Goal: Task Accomplishment & Management: Complete application form

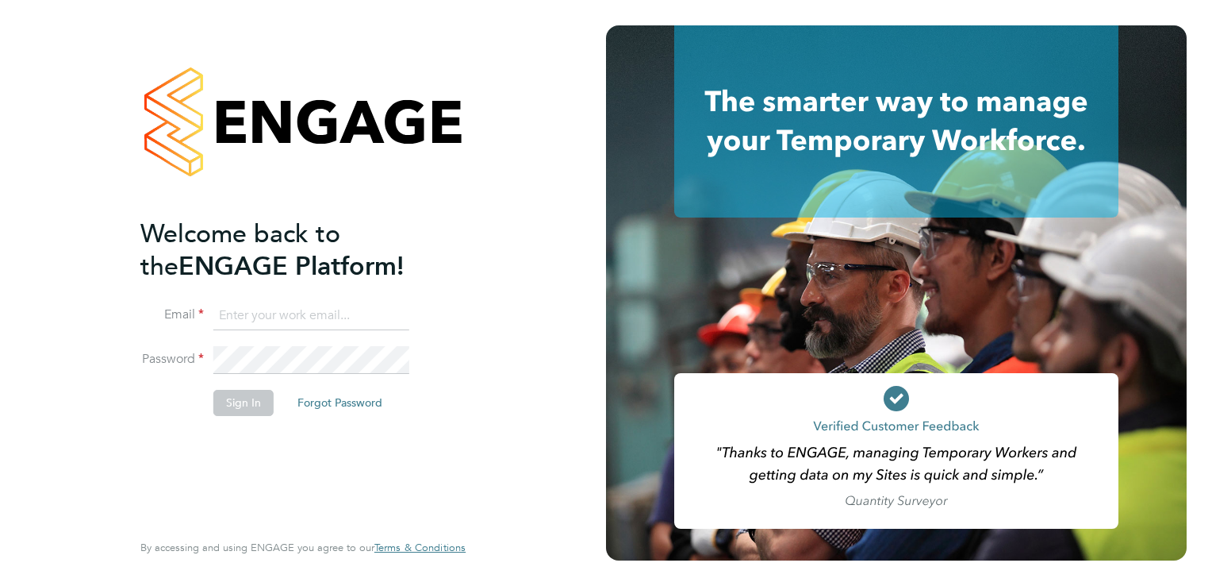
type input "mark@infinityqms.co.uk"
click at [225, 392] on button "Sign In" at bounding box center [243, 402] width 60 height 25
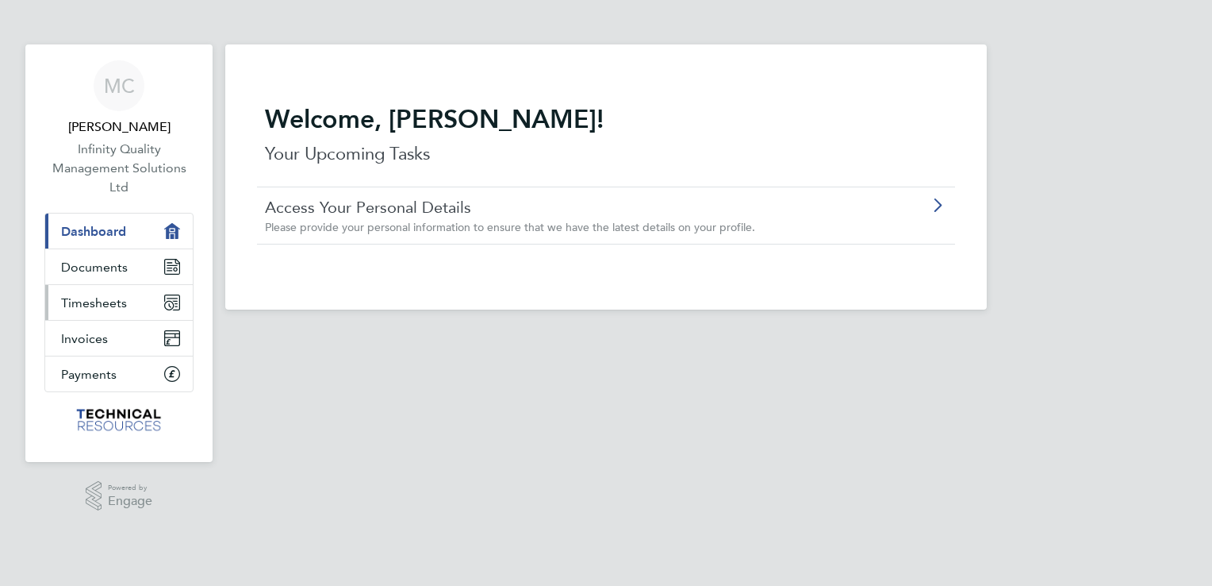
click at [113, 297] on span "Timesheets" at bounding box center [94, 302] width 66 height 15
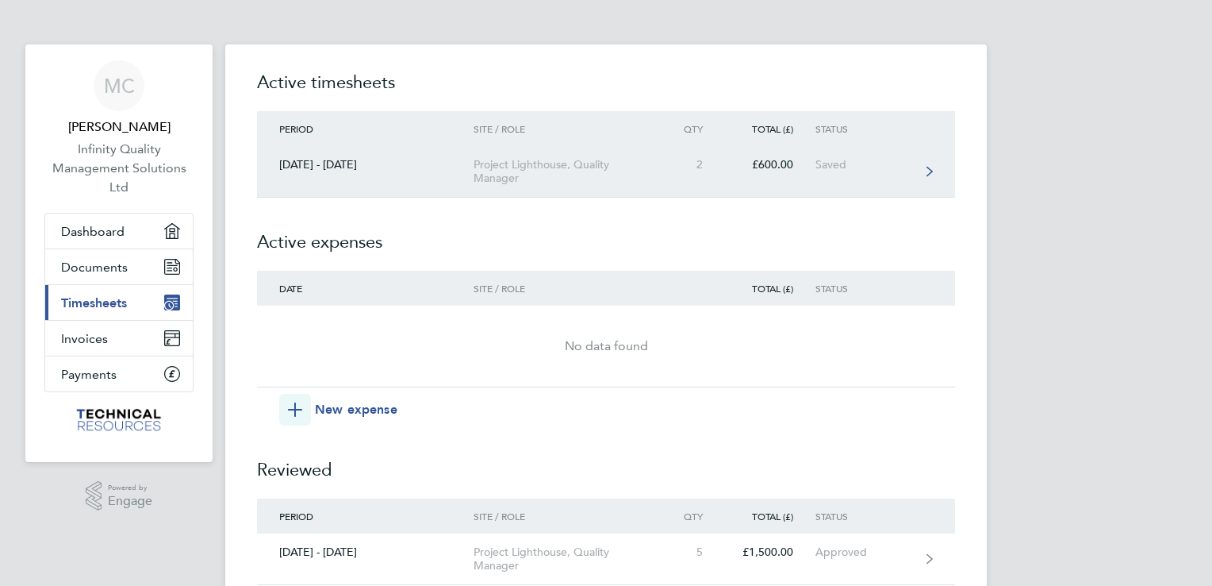
click at [549, 167] on div "Project Lighthouse, Quality Manager" at bounding box center [565, 171] width 182 height 27
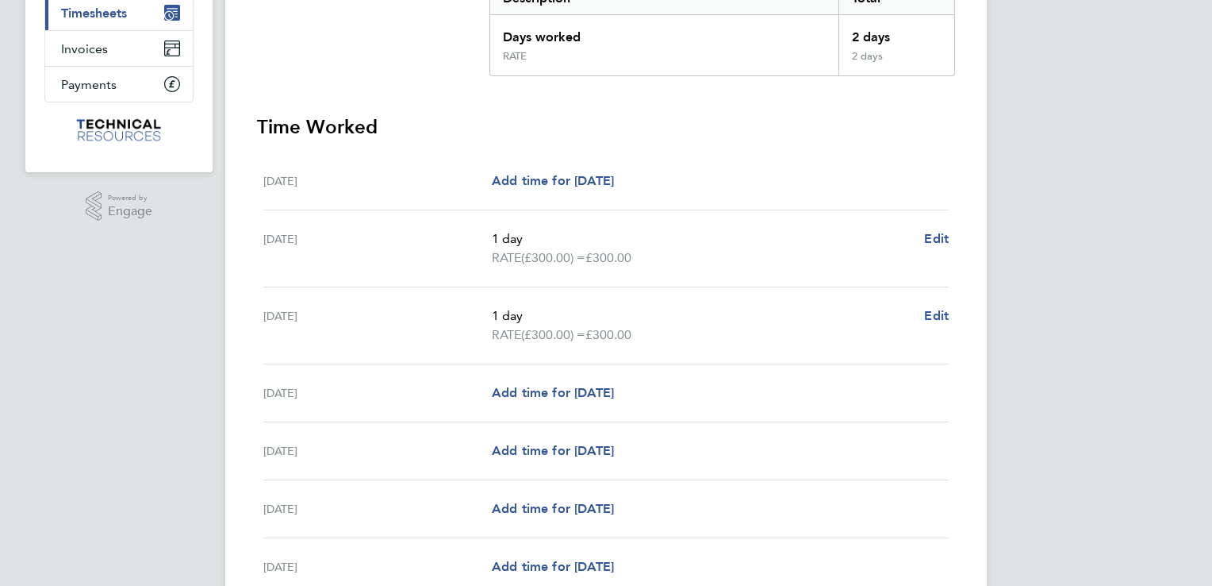
scroll to position [317, 0]
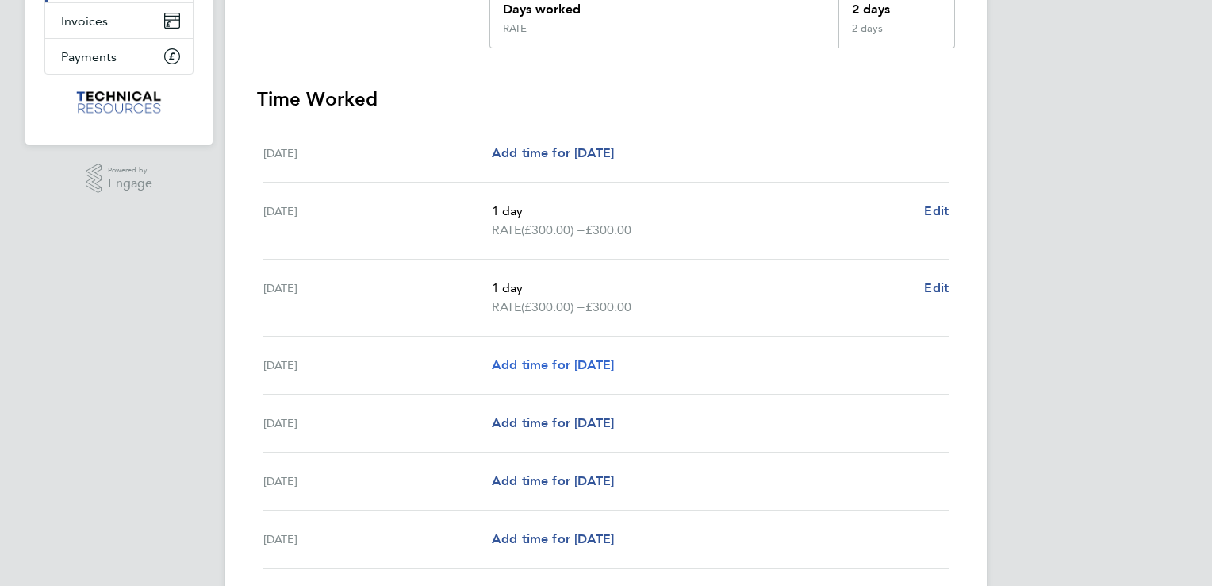
click at [535, 363] on span "Add time for [DATE]" at bounding box center [553, 364] width 122 height 15
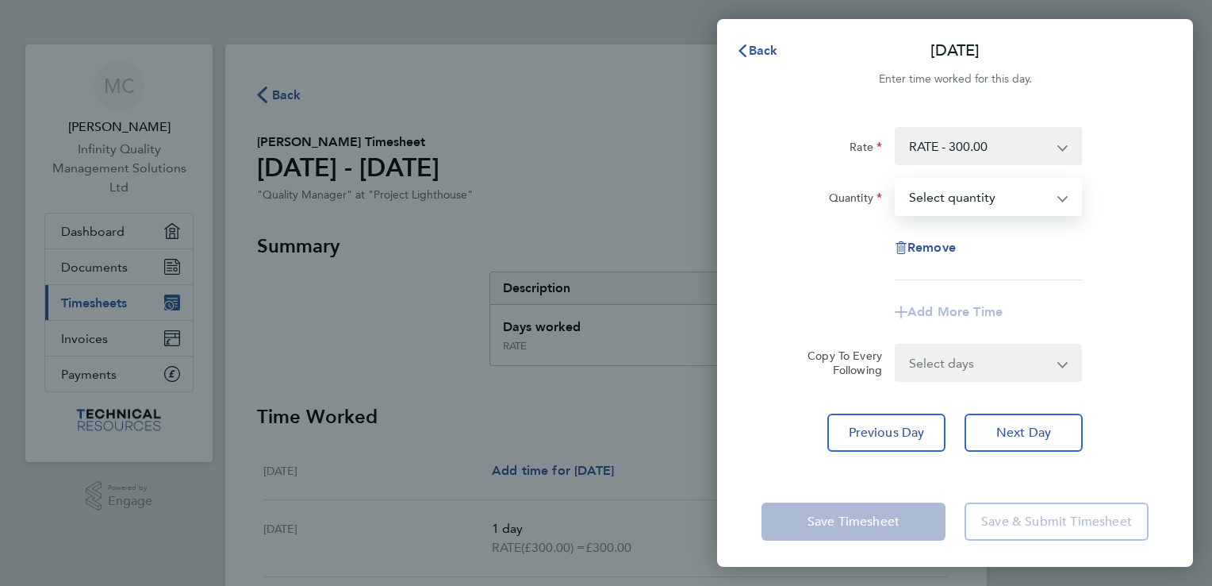
click at [970, 205] on select "Select quantity 0.5 1" at bounding box center [979, 196] width 165 height 35
select select "1"
click at [897, 179] on select "Select quantity 0.5 1" at bounding box center [979, 196] width 165 height 35
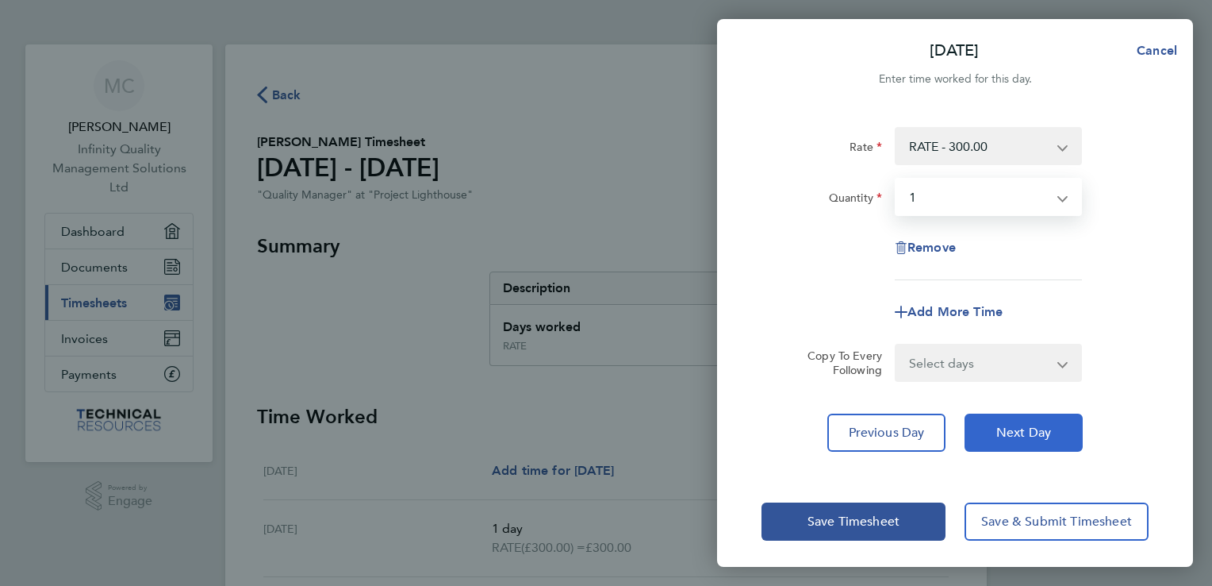
click at [1003, 426] on span "Next Day" at bounding box center [1023, 432] width 55 height 16
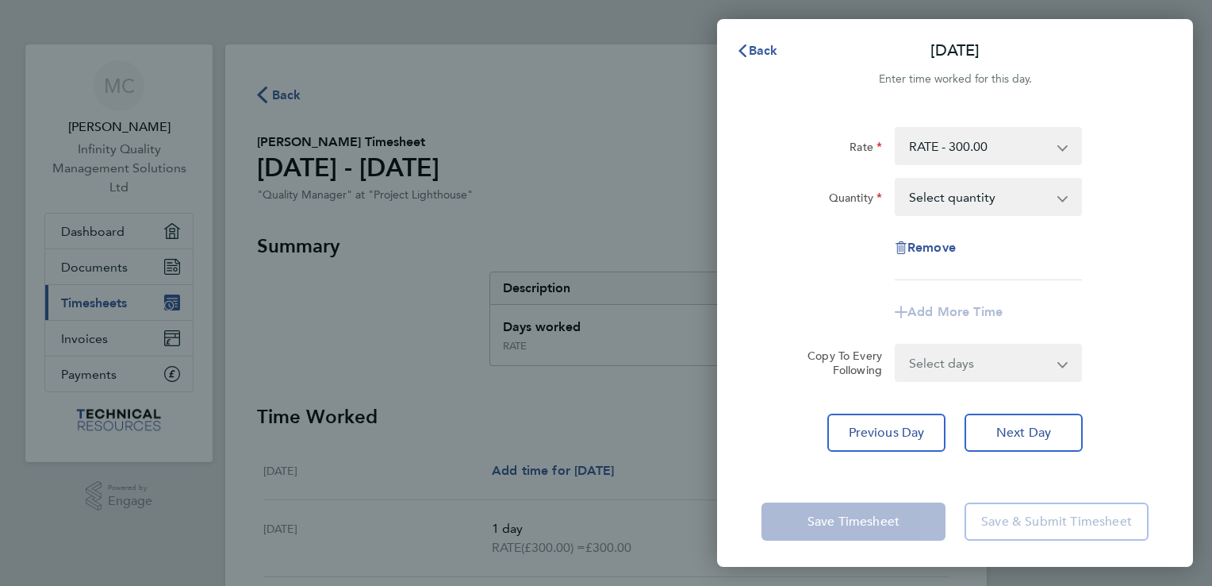
click at [958, 193] on select "Select quantity 0.5 1" at bounding box center [979, 196] width 165 height 35
select select "1"
click at [897, 179] on select "Select quantity 0.5 1" at bounding box center [979, 196] width 165 height 35
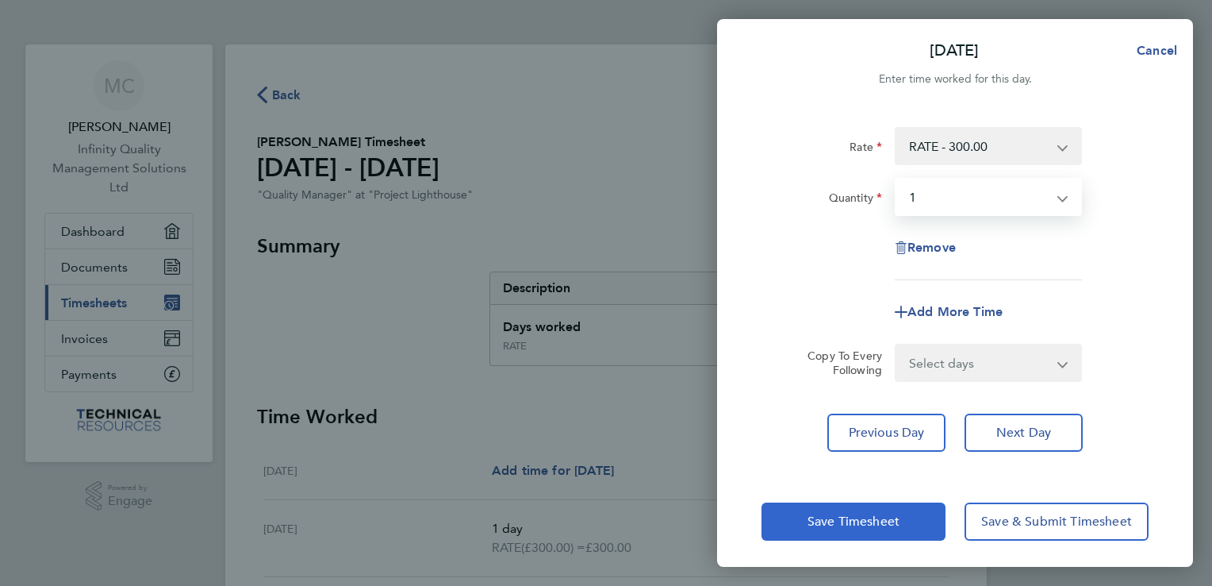
click at [908, 518] on button "Save Timesheet" at bounding box center [854, 521] width 184 height 38
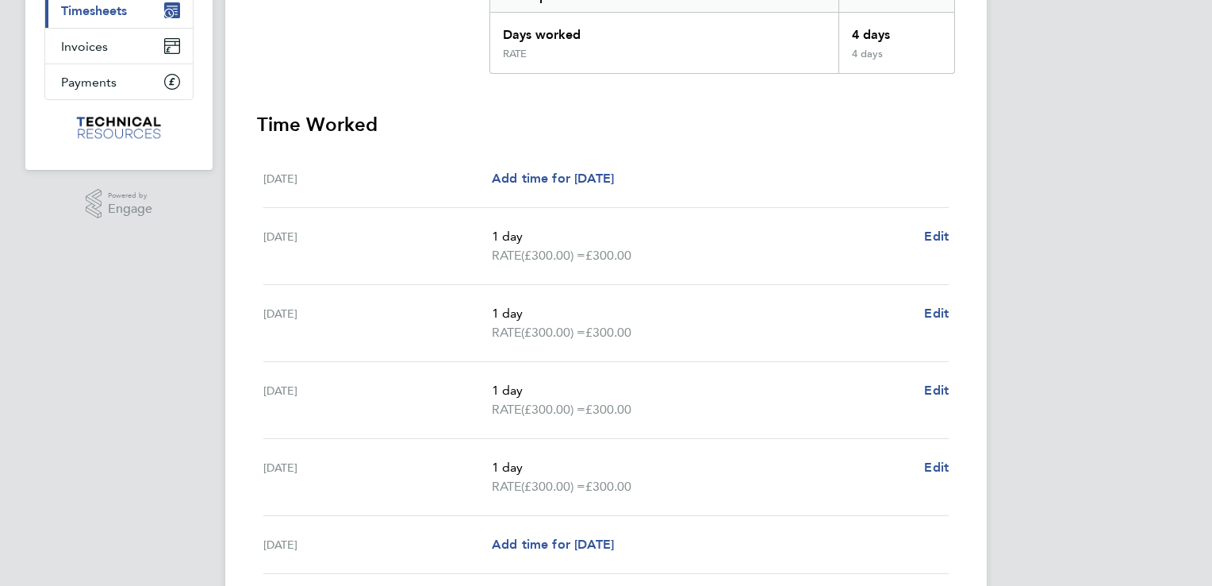
scroll to position [476, 0]
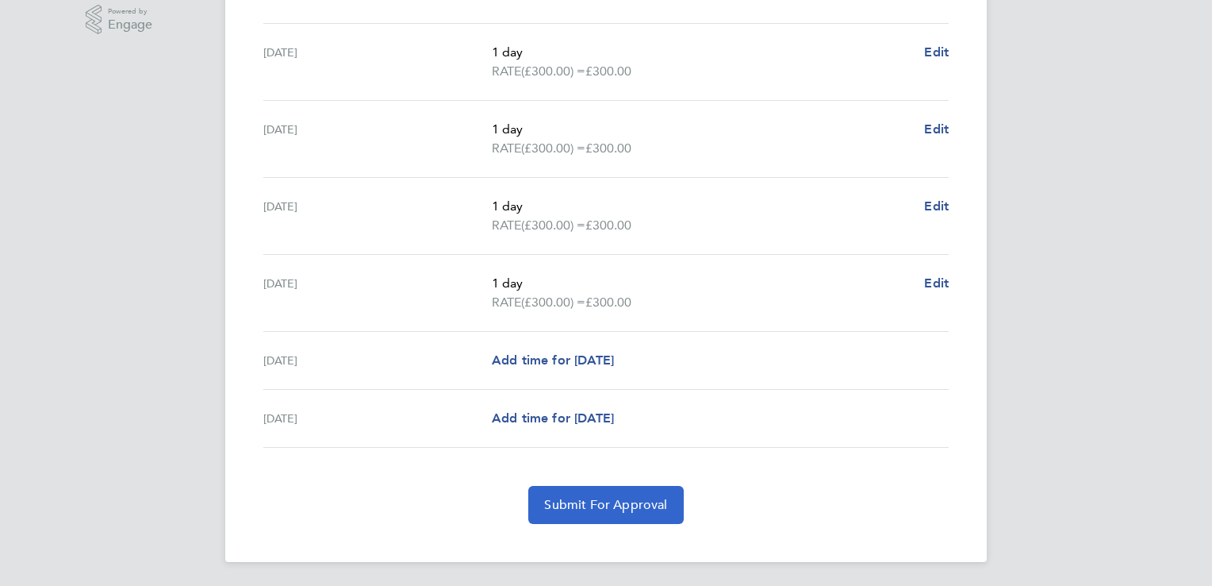
click at [634, 499] on span "Submit For Approval" at bounding box center [605, 505] width 123 height 16
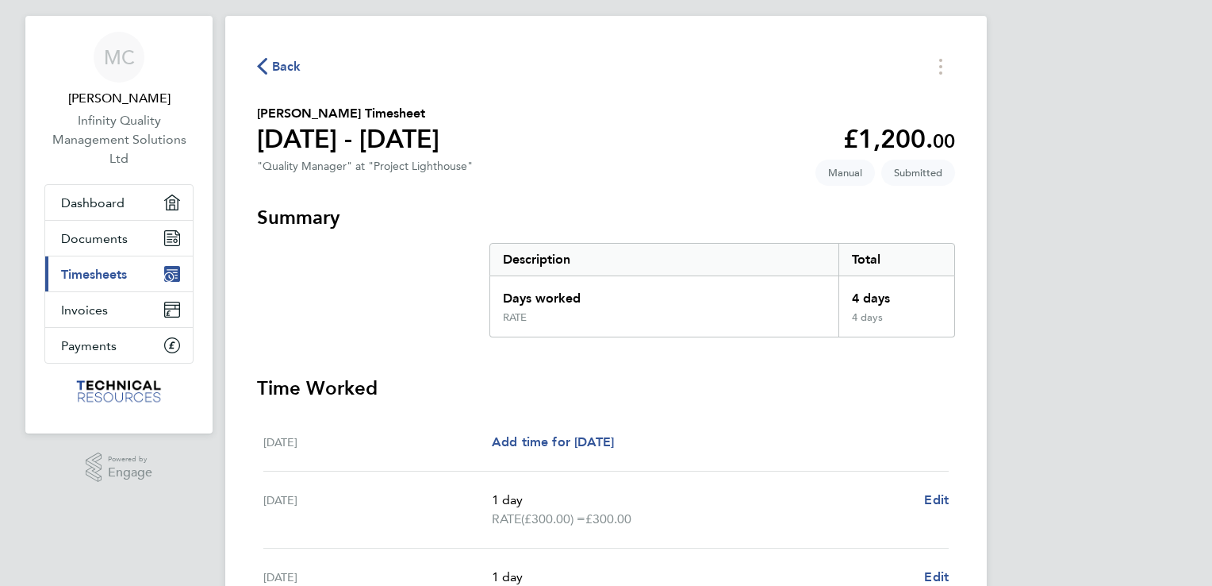
scroll to position [3, 0]
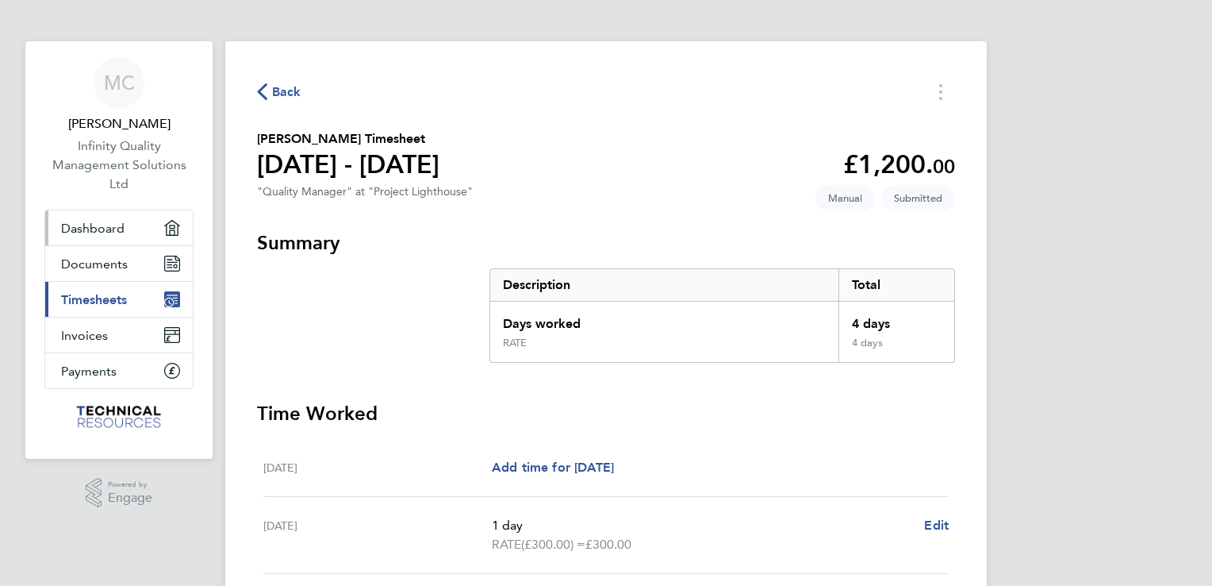
click at [106, 224] on span "Dashboard" at bounding box center [92, 228] width 63 height 15
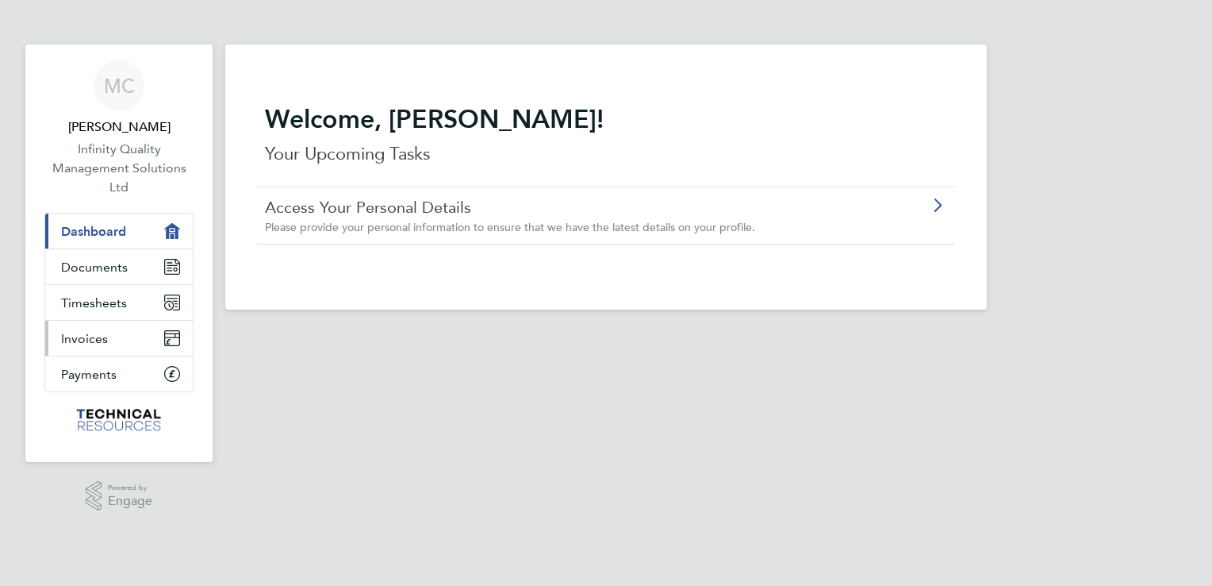
click at [101, 333] on span "Invoices" at bounding box center [84, 338] width 47 height 15
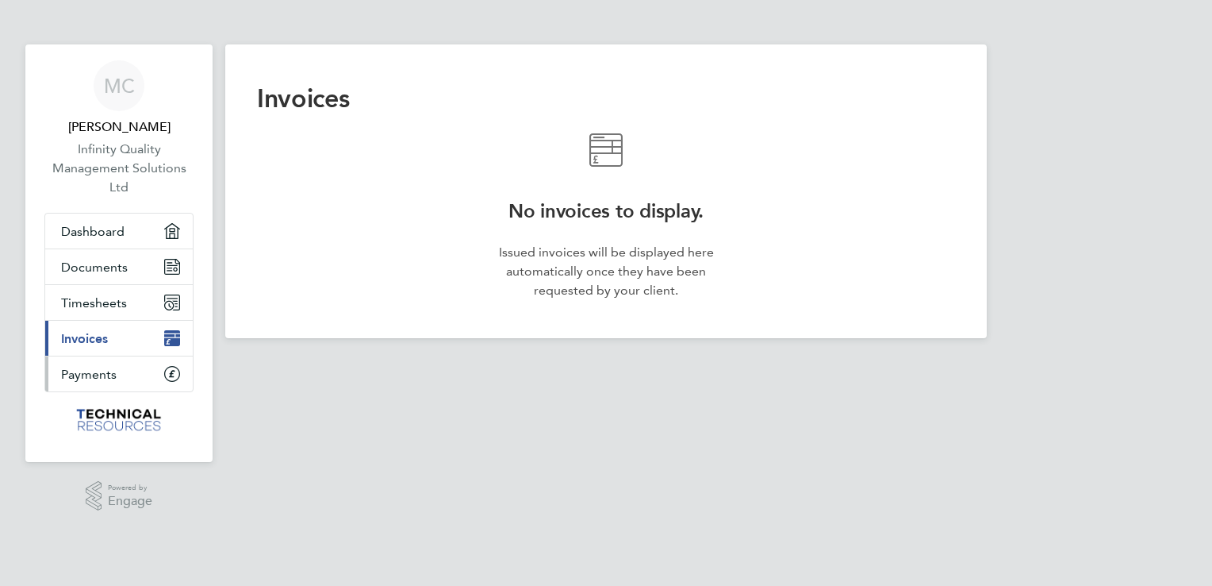
click at [92, 370] on span "Payments" at bounding box center [89, 374] width 56 height 15
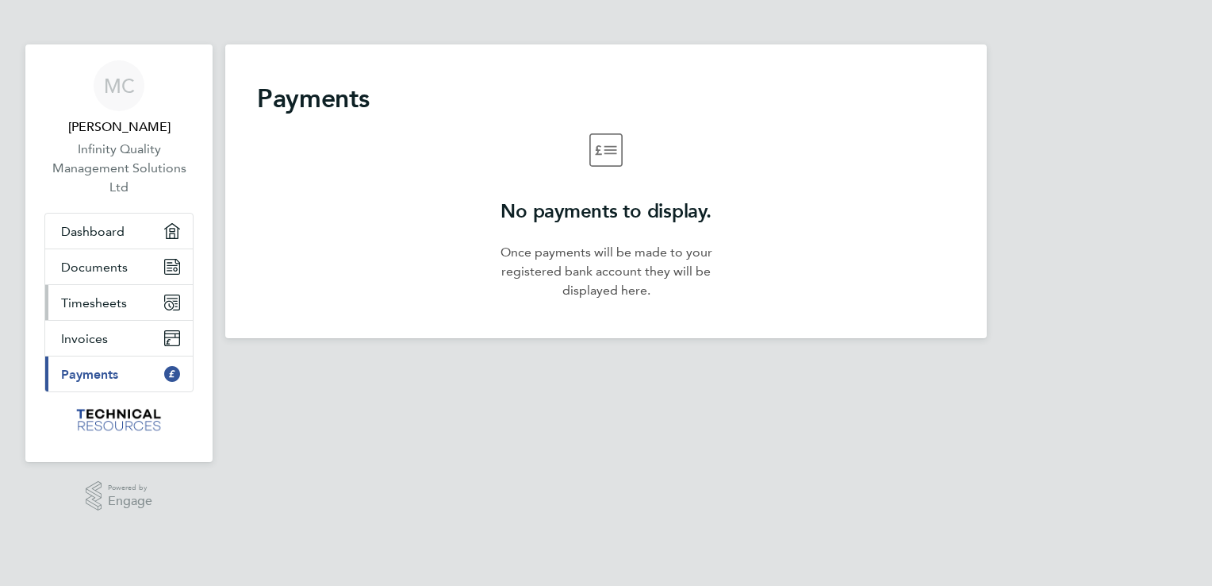
click at [102, 303] on span "Timesheets" at bounding box center [94, 302] width 66 height 15
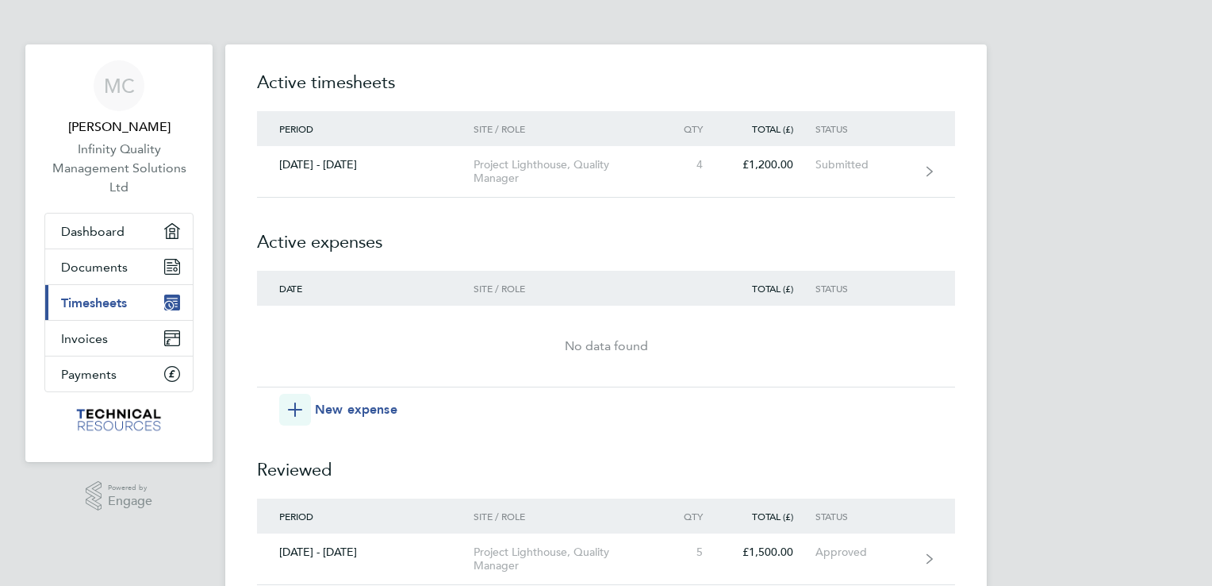
click at [596, 341] on div "No data found" at bounding box center [606, 345] width 698 height 19
click at [349, 405] on span "New expense" at bounding box center [356, 409] width 83 height 19
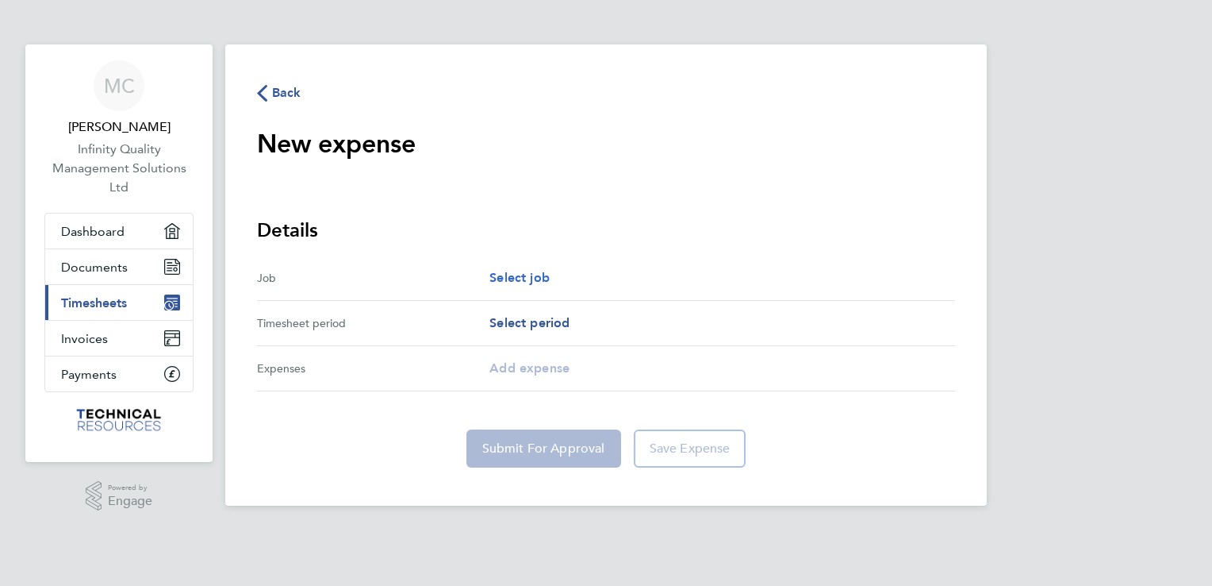
click at [536, 275] on span "Select job" at bounding box center [520, 277] width 60 height 15
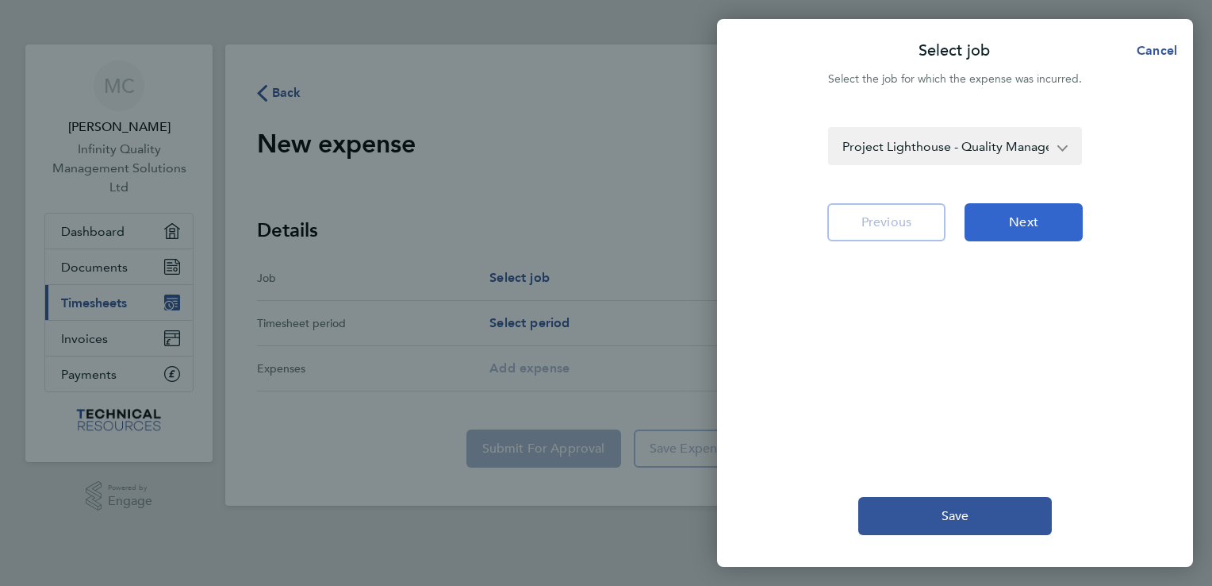
click at [1039, 220] on button "Next" at bounding box center [1024, 222] width 118 height 38
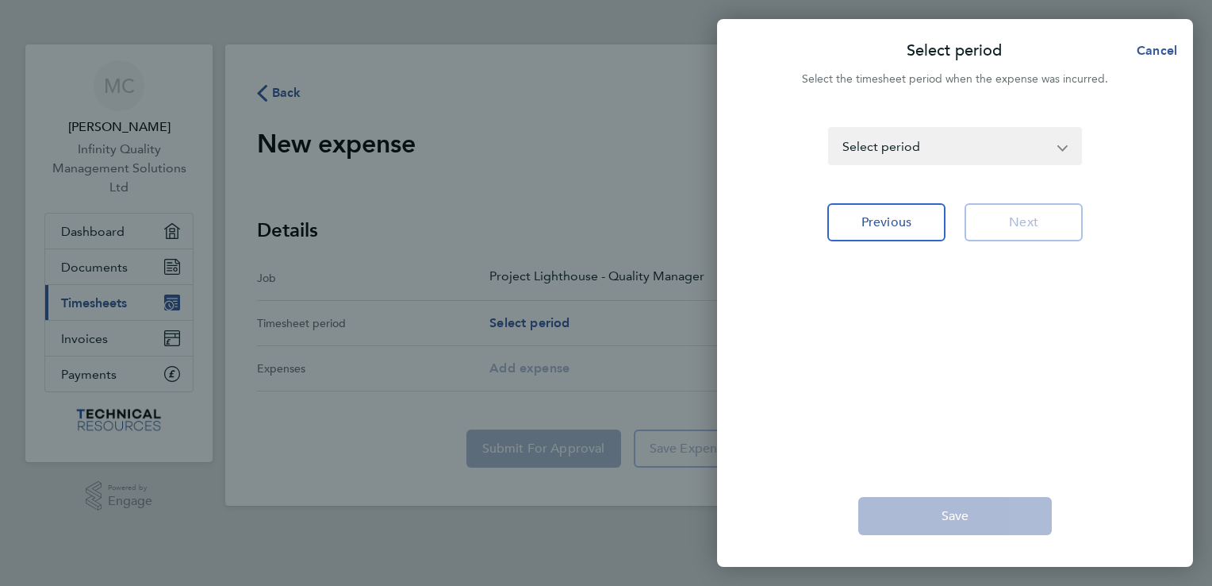
click at [1050, 142] on select "[DATE] - [DATE] [DATE] - [DATE] [DATE] - [DATE] [DATE] - [DATE] [DATE] - [DATE]…" at bounding box center [946, 146] width 232 height 35
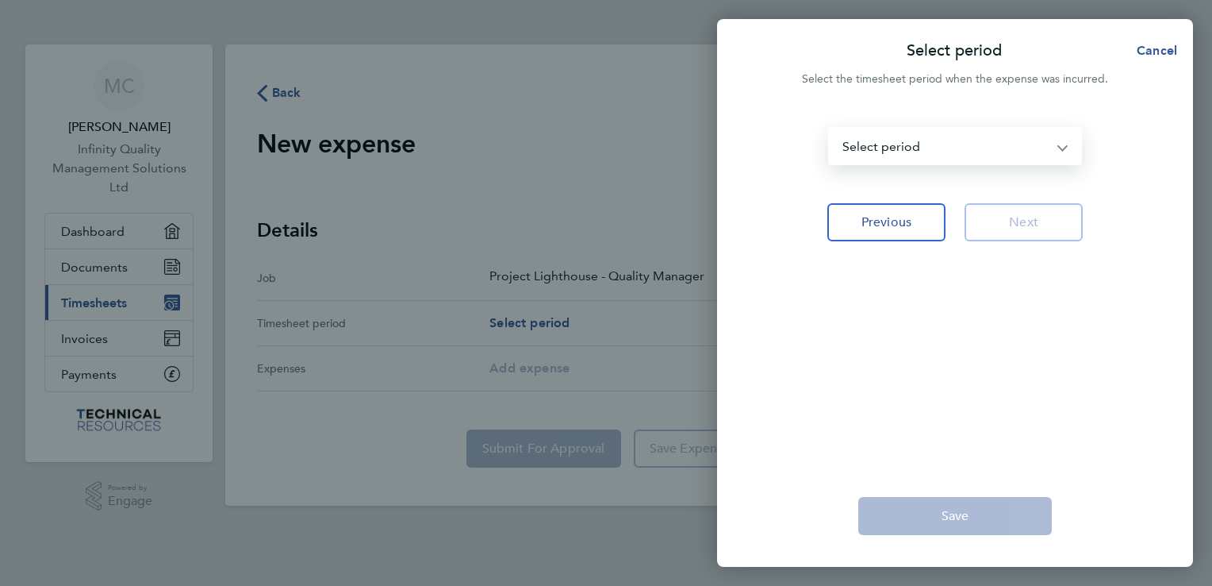
select select "21: Object"
click at [830, 129] on select "[DATE] - [DATE] [DATE] - [DATE] [DATE] - [DATE] [DATE] - [DATE] [DATE] - [DATE]…" at bounding box center [946, 146] width 232 height 35
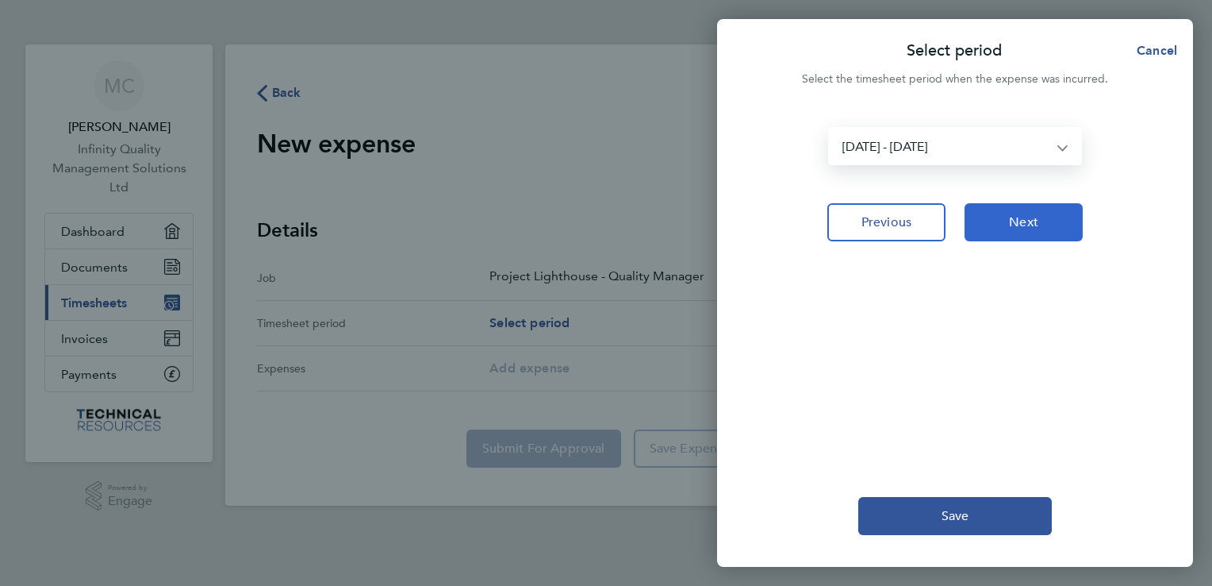
click at [1025, 221] on span "Next" at bounding box center [1023, 222] width 29 height 16
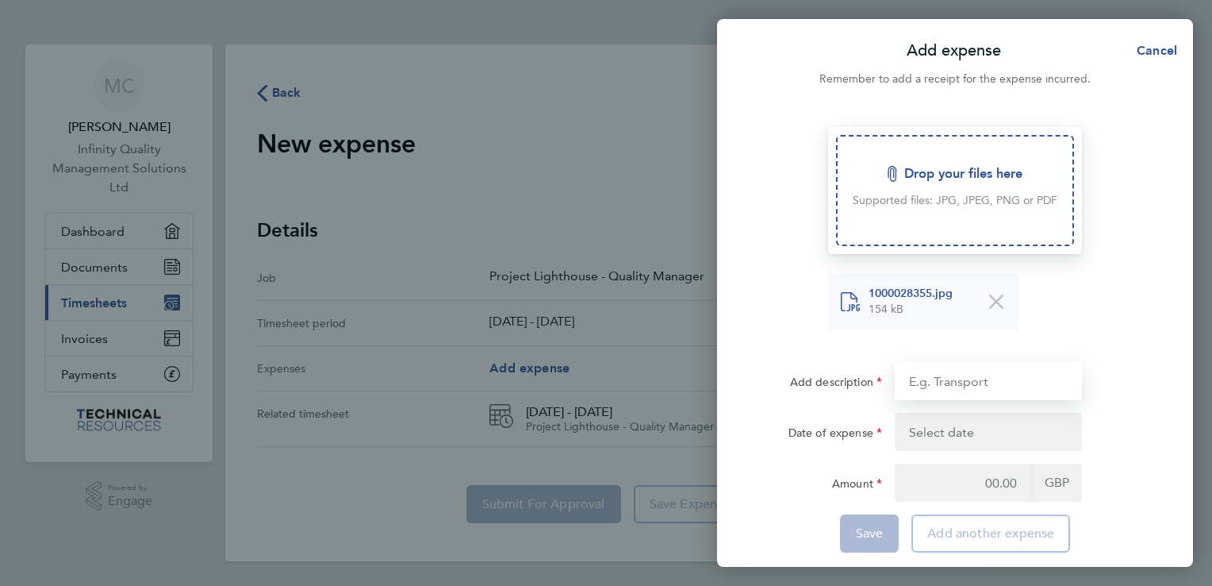
click at [952, 378] on input "Add description" at bounding box center [988, 381] width 187 height 38
type input "Train Ticket - [GEOGRAPHIC_DATA]"
click at [954, 427] on button "button" at bounding box center [988, 432] width 187 height 38
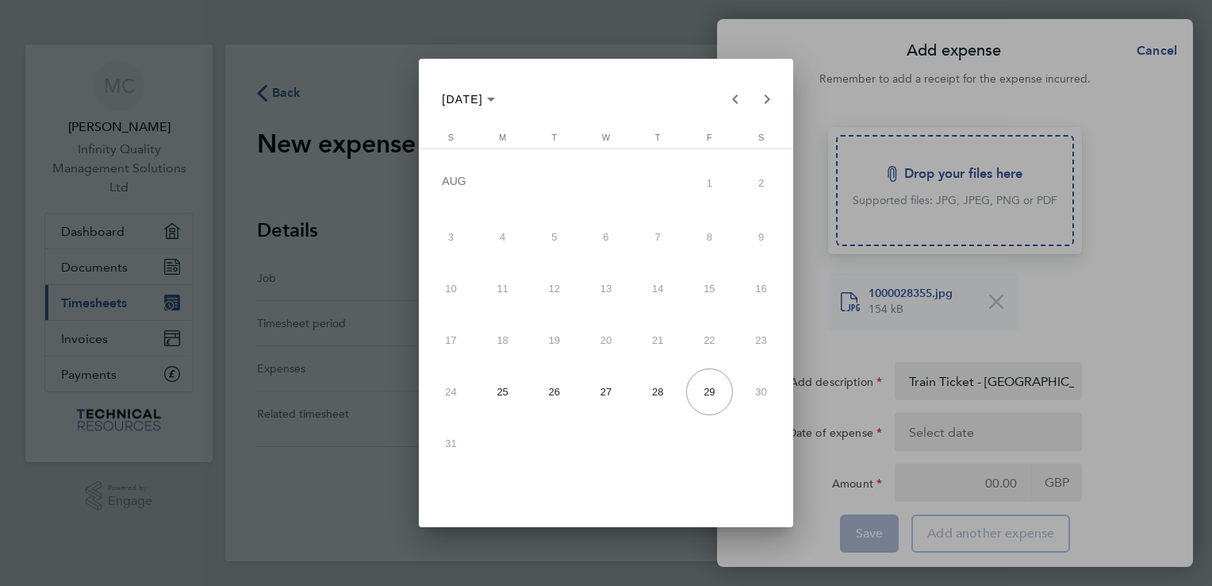
click at [659, 390] on span "28" at bounding box center [658, 391] width 47 height 47
type input "[DATE]"
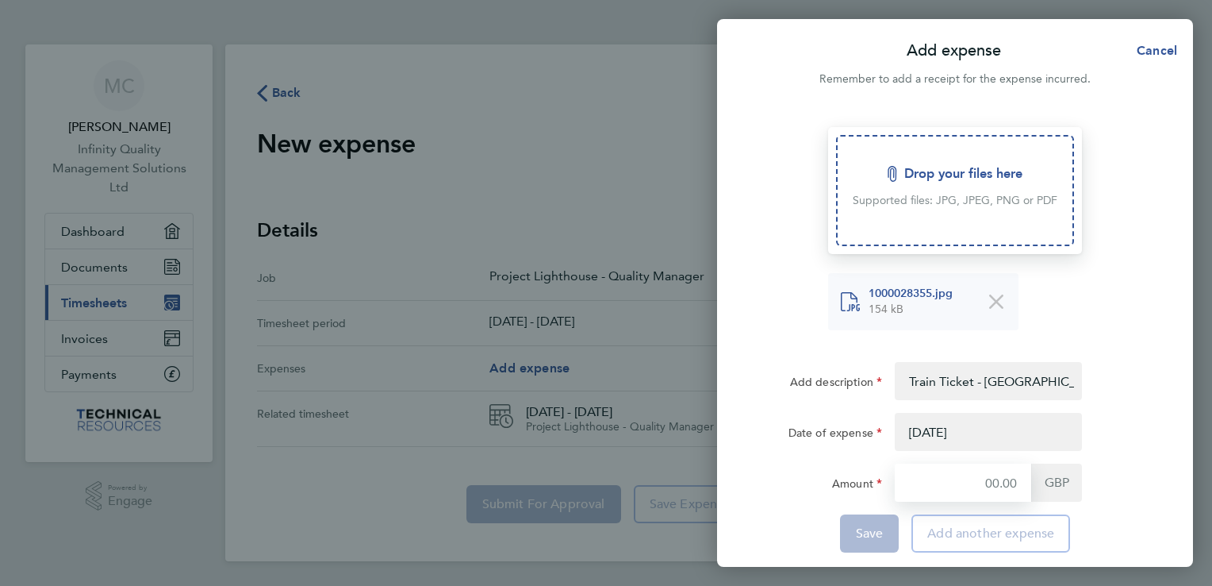
click at [992, 484] on input "Amount" at bounding box center [963, 482] width 136 height 38
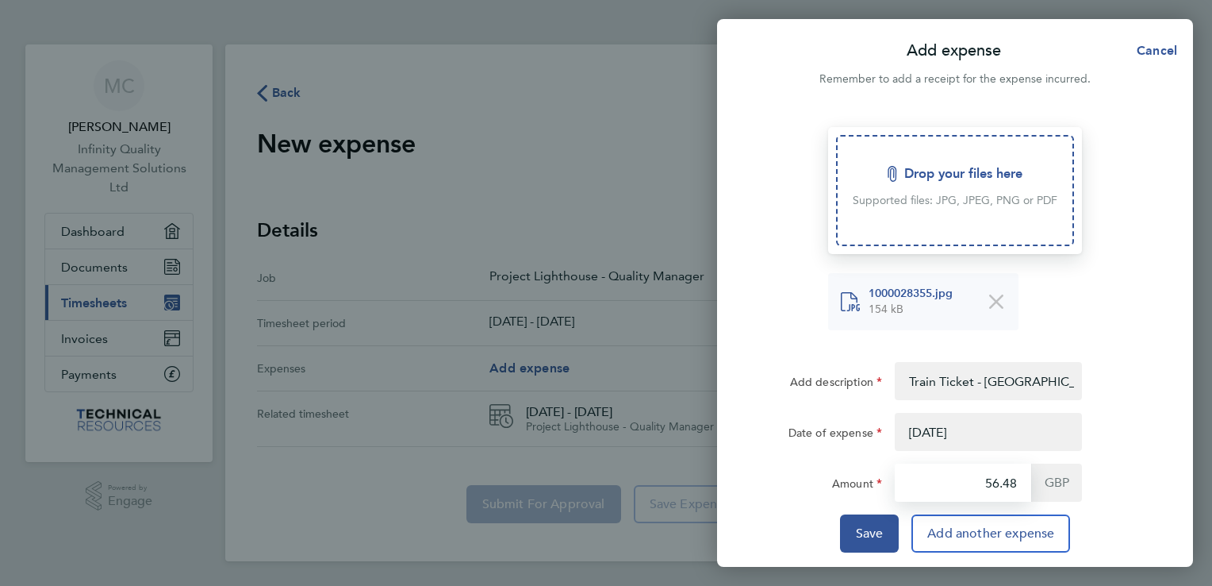
type input "56.48"
click at [1124, 497] on div "Amount 56.48 GBP" at bounding box center [955, 482] width 400 height 38
click at [864, 536] on span "Save" at bounding box center [870, 533] width 28 height 16
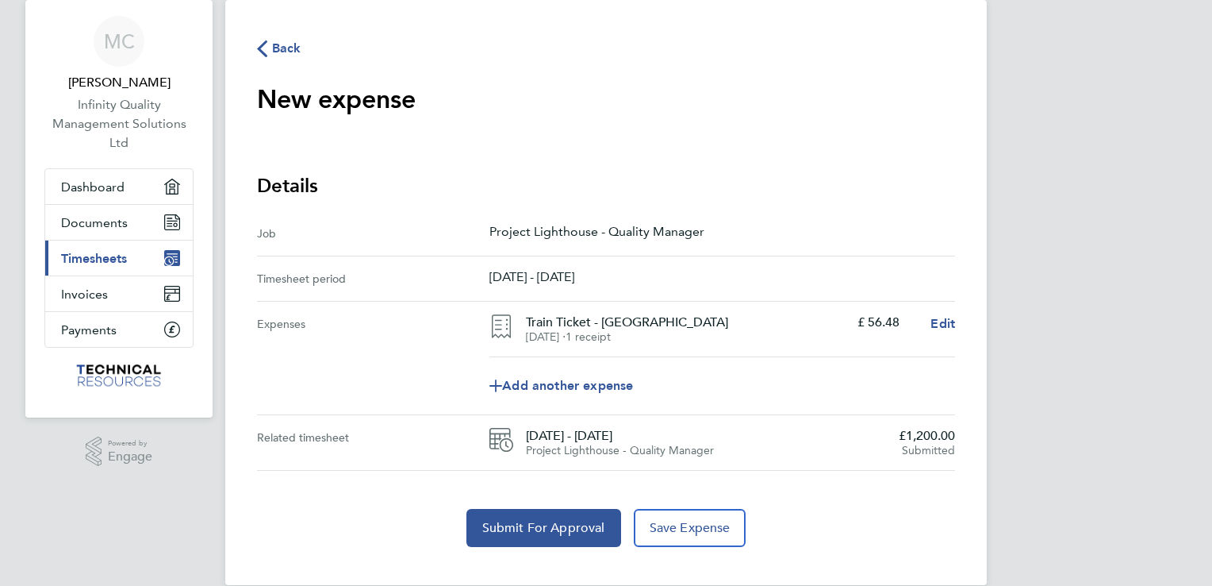
scroll to position [68, 0]
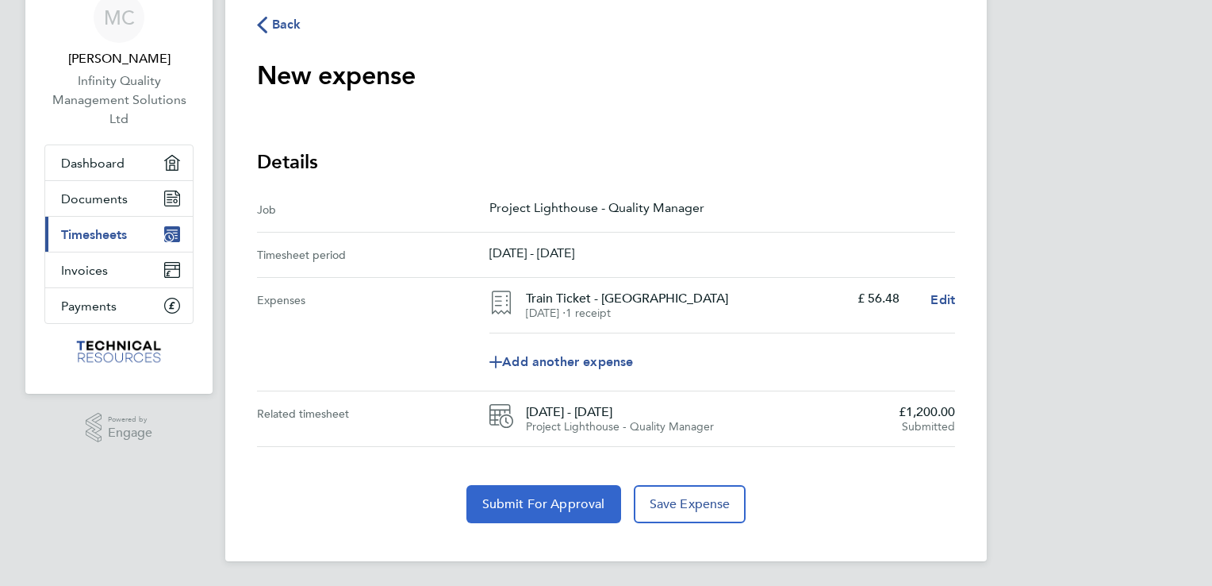
click at [540, 505] on span "Submit For Approval" at bounding box center [543, 504] width 123 height 16
